Goal: Check status: Check status

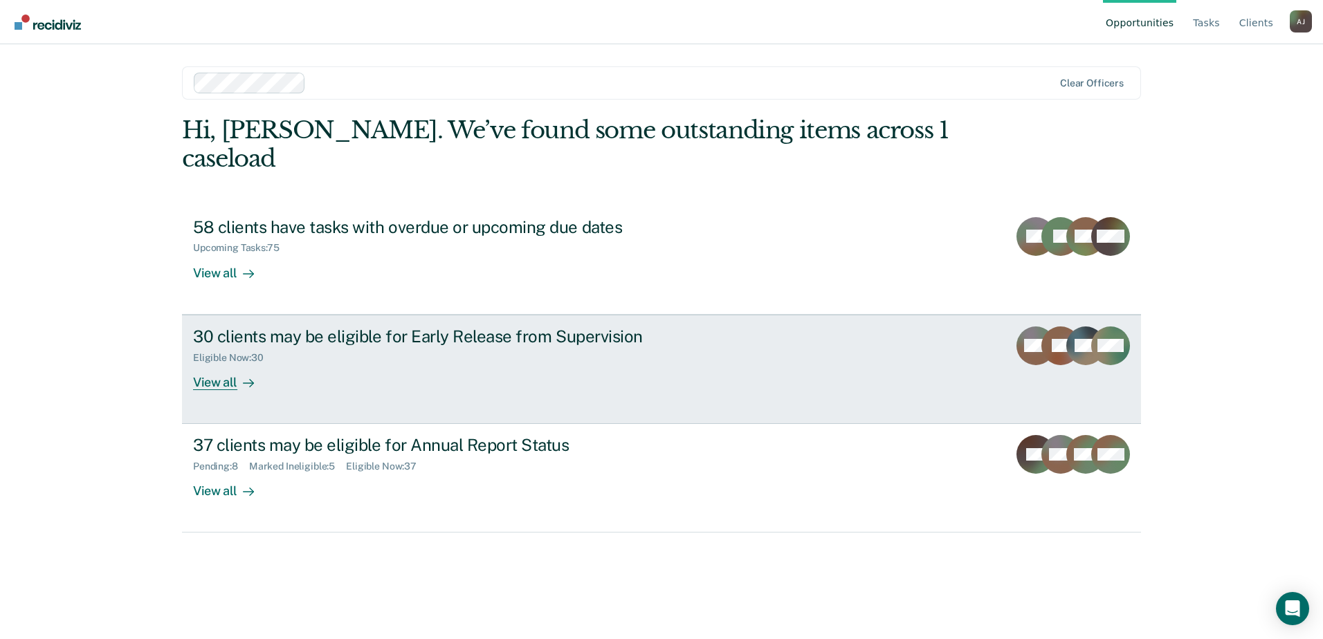
click at [277, 347] on div "Eligible Now : 30" at bounding box center [436, 355] width 486 height 17
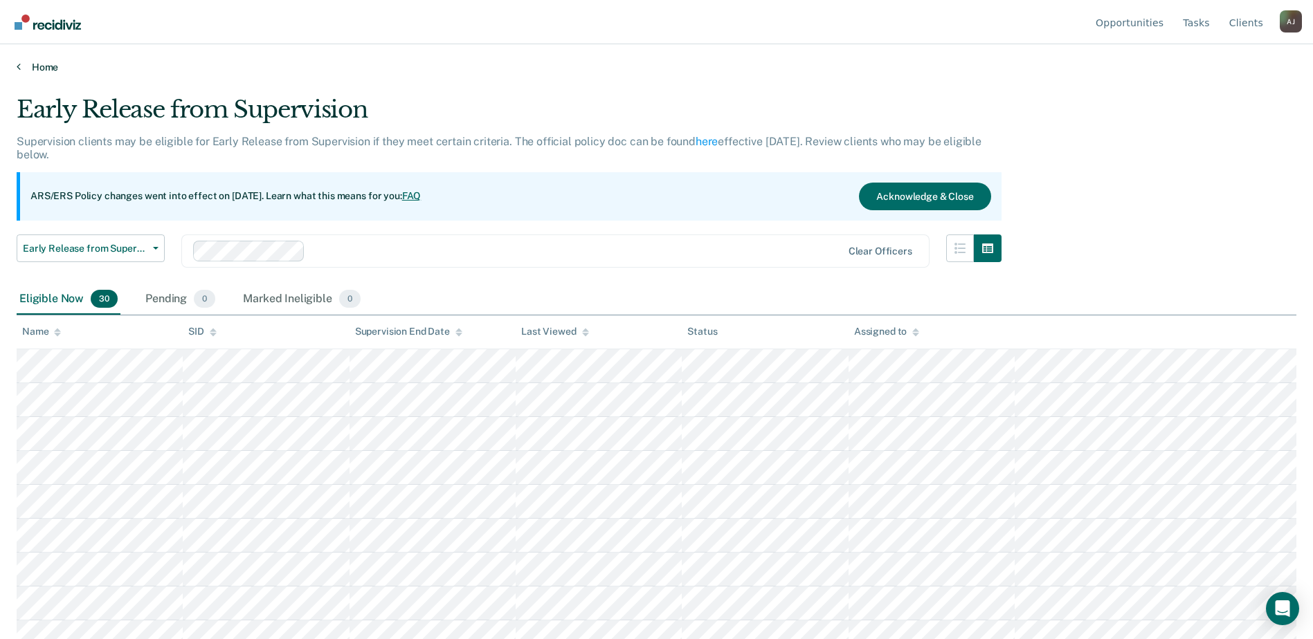
click at [42, 69] on link "Home" at bounding box center [657, 67] width 1280 height 12
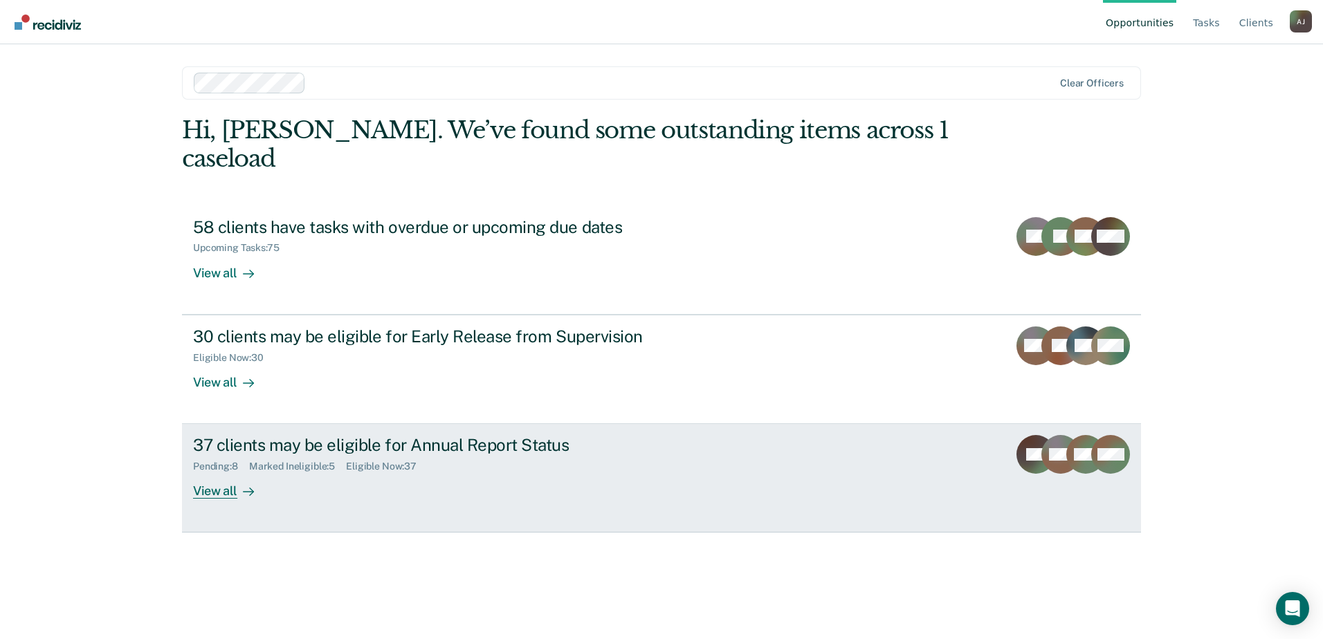
click at [331, 435] on div "37 clients may be eligible for Annual Report Status" at bounding box center [436, 445] width 486 height 20
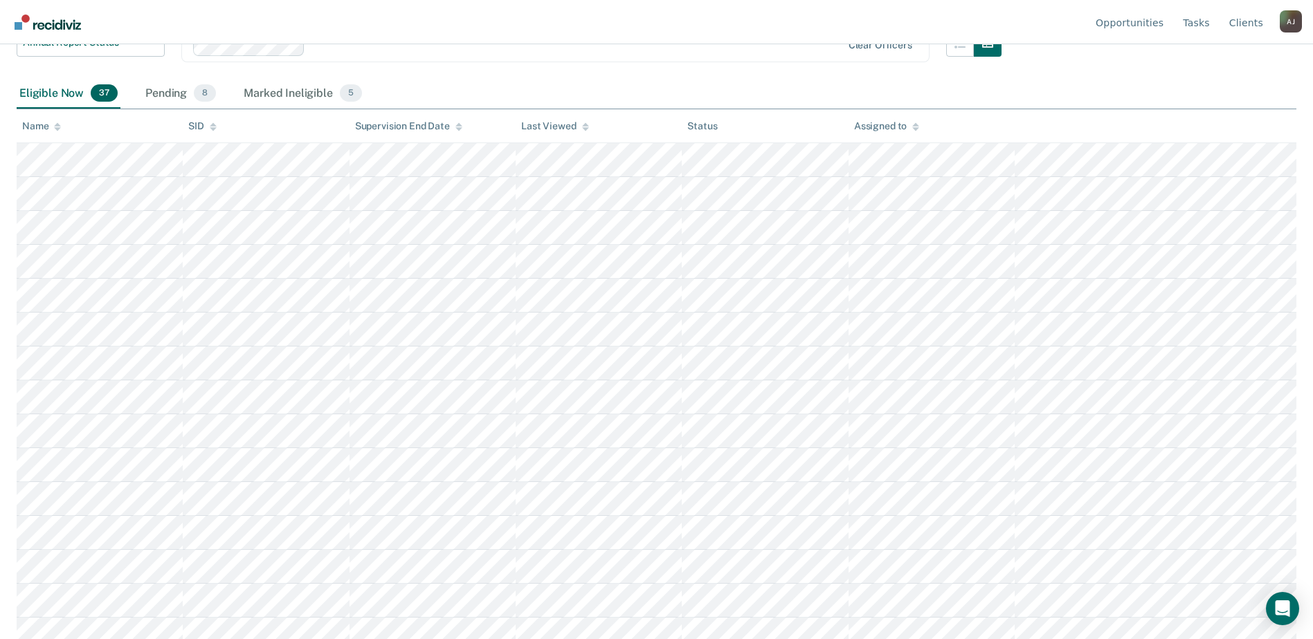
scroll to position [138, 0]
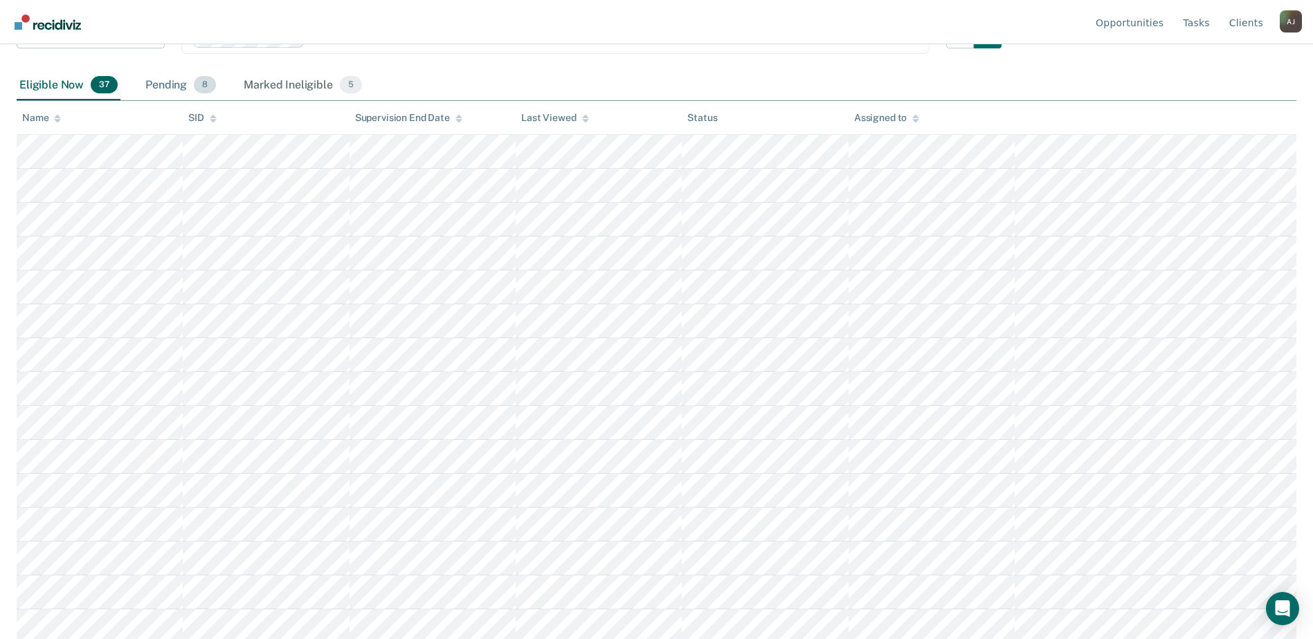
click at [192, 77] on div "Pending 8" at bounding box center [181, 86] width 76 height 30
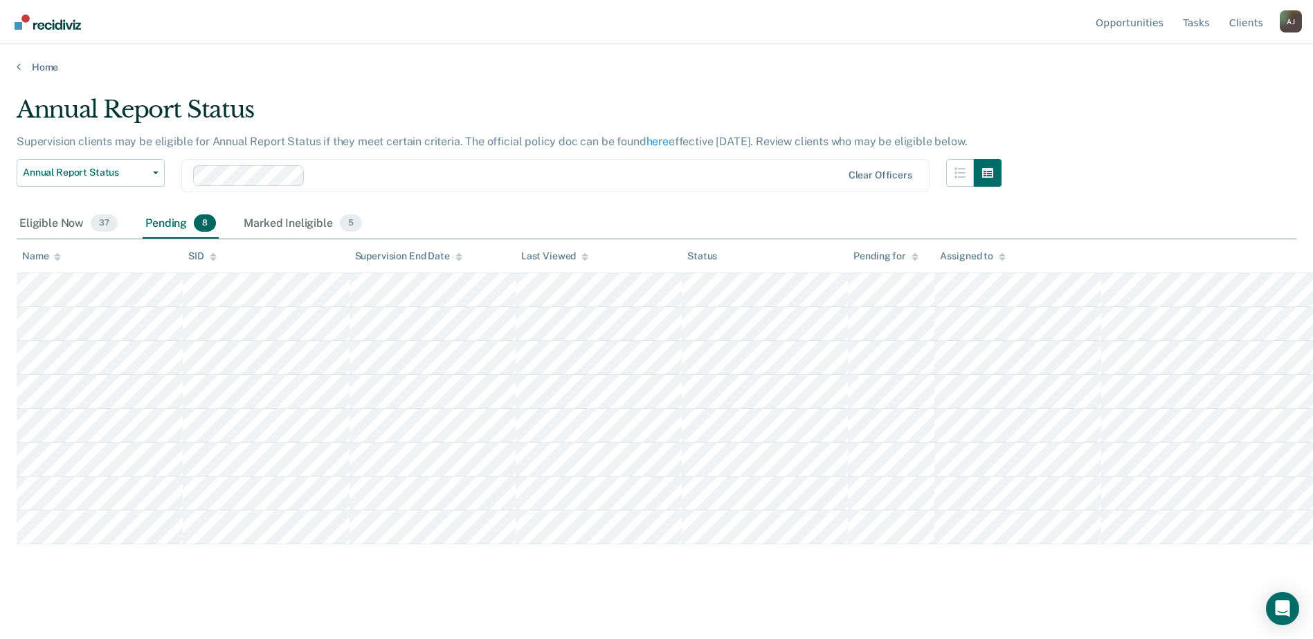
scroll to position [0, 0]
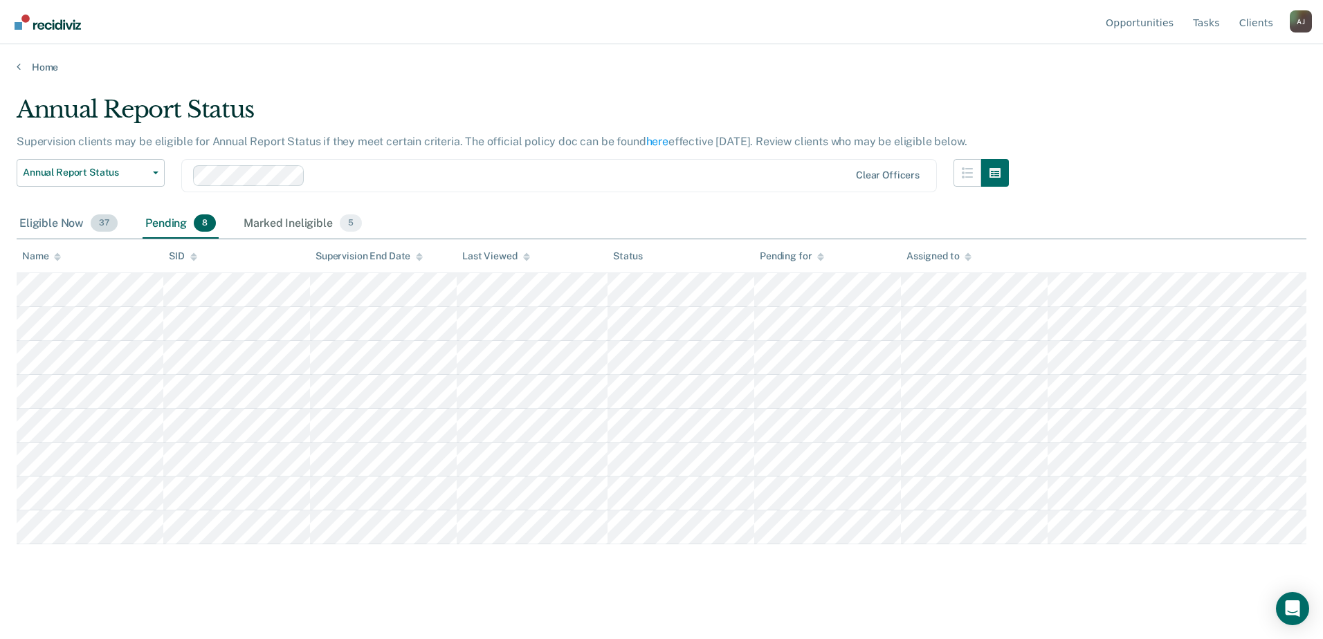
click at [74, 216] on div "Eligible Now 37" at bounding box center [69, 224] width 104 height 30
